Goal: Navigation & Orientation: Find specific page/section

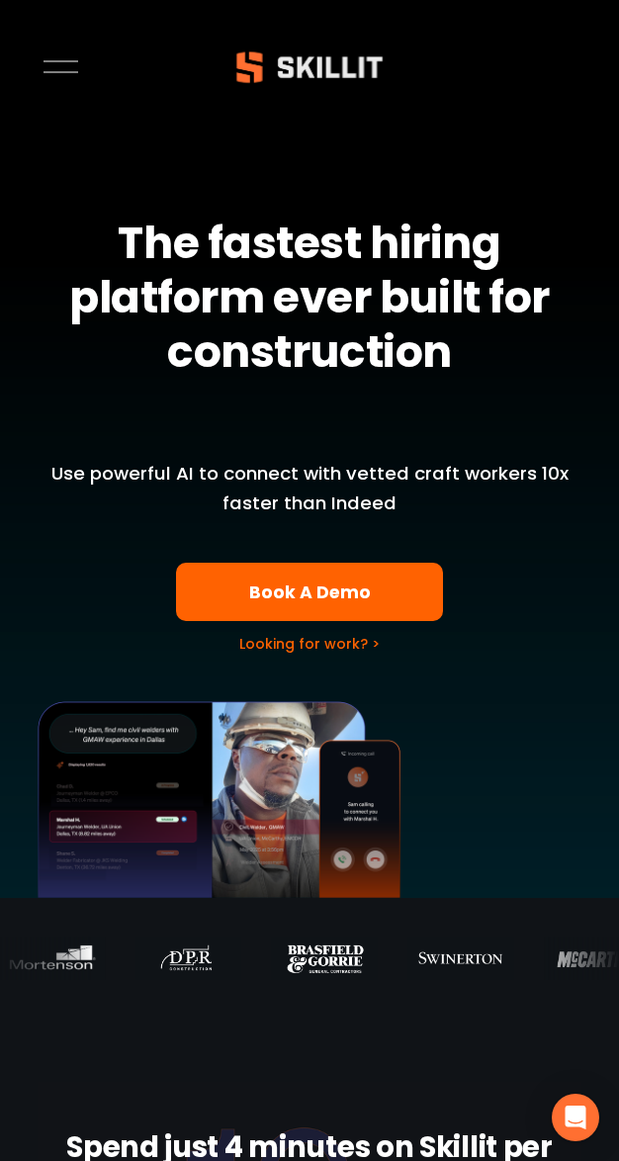
click at [309, 643] on span "Looking for work? >" at bounding box center [309, 644] width 140 height 20
